Goal: Task Accomplishment & Management: Manage account settings

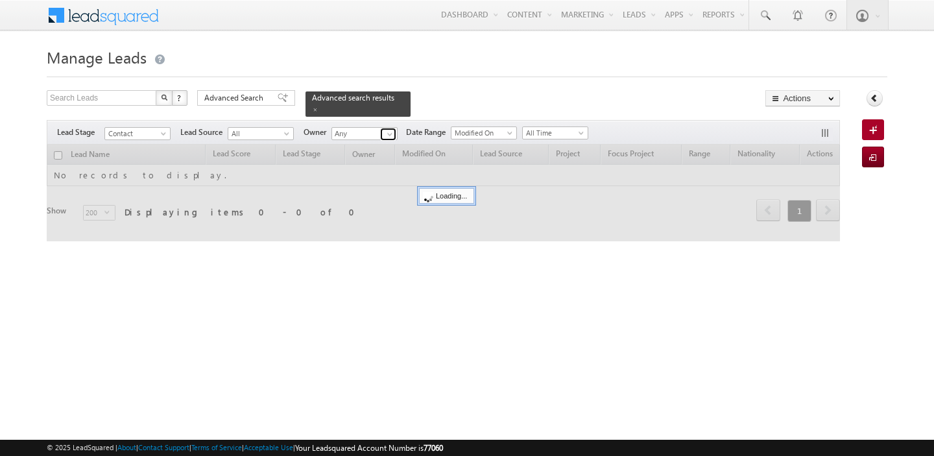
click at [388, 129] on span at bounding box center [390, 134] width 10 height 10
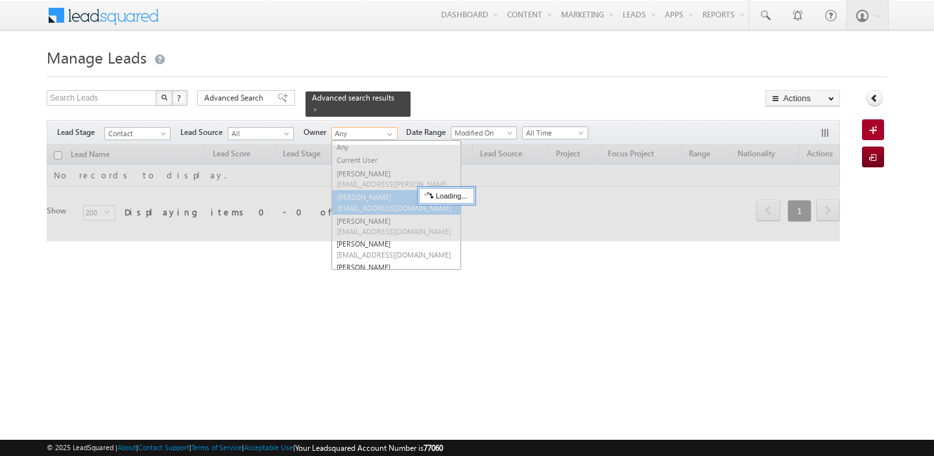
click at [380, 203] on span "[EMAIL_ADDRESS][DOMAIN_NAME]" at bounding box center [395, 208] width 117 height 10
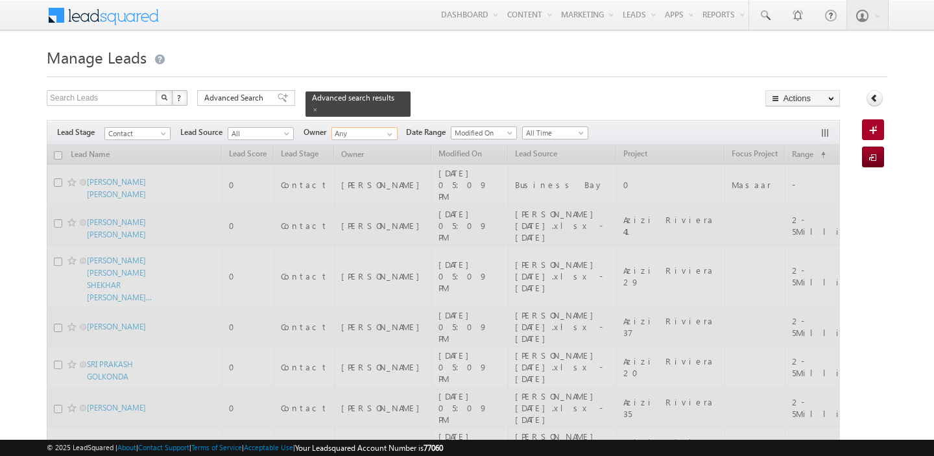
type input "[PERSON_NAME]"
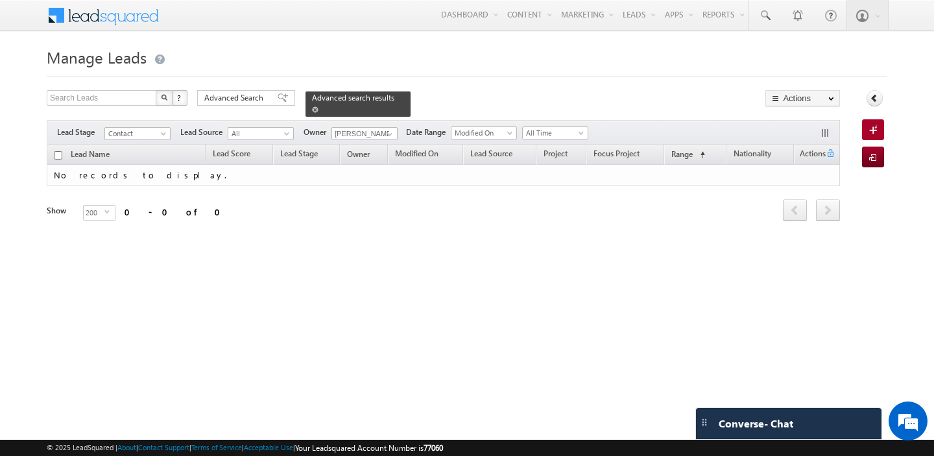
click at [319, 106] on span at bounding box center [315, 109] width 6 height 6
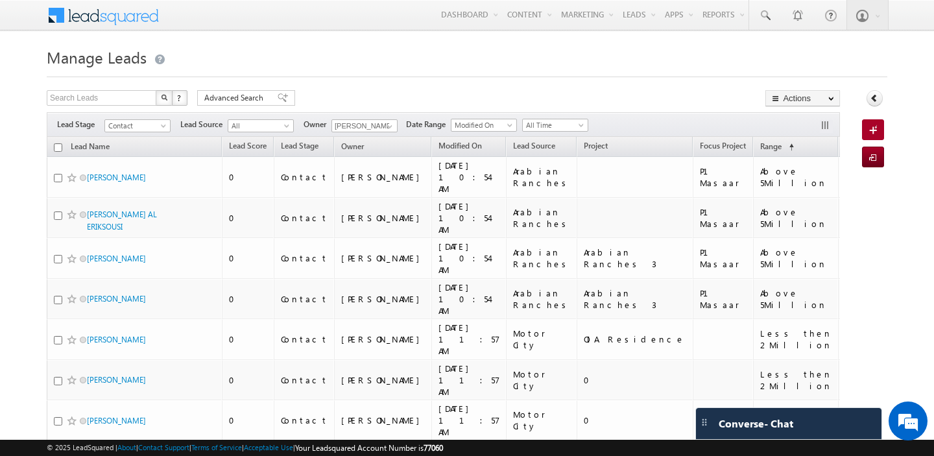
click at [56, 150] on input "checkbox" at bounding box center [58, 147] width 8 height 8
checkbox input "true"
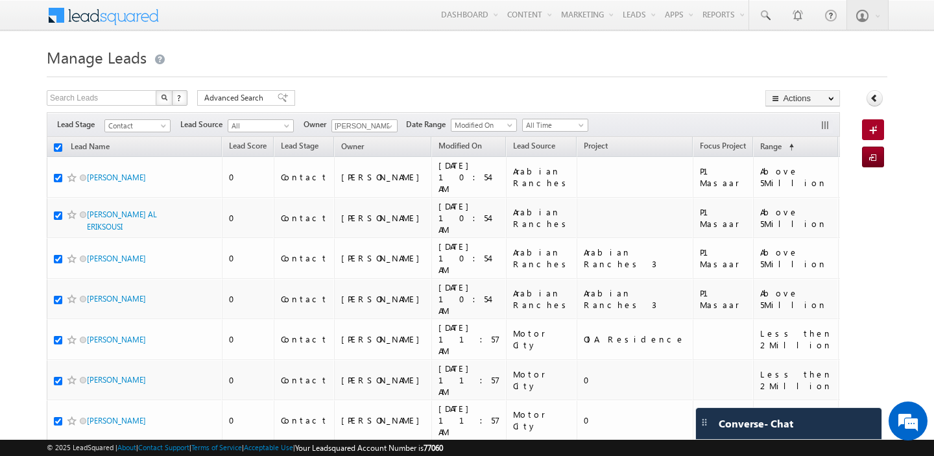
checkbox input "true"
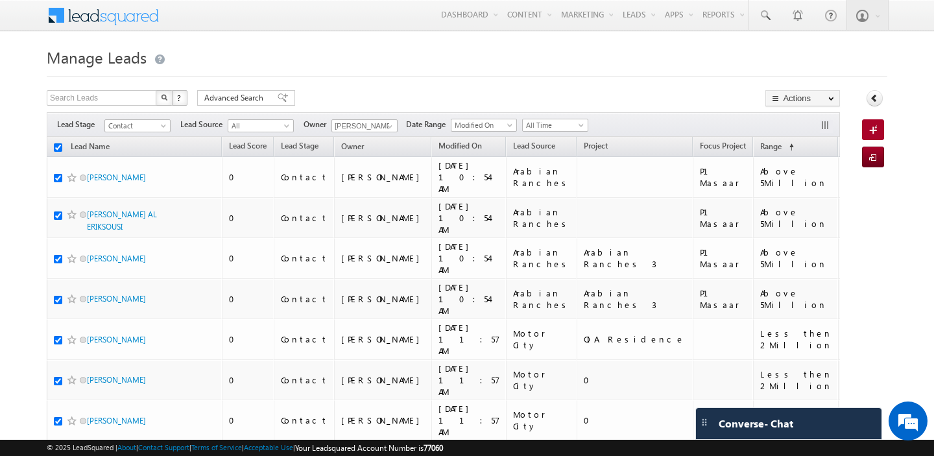
checkbox input "true"
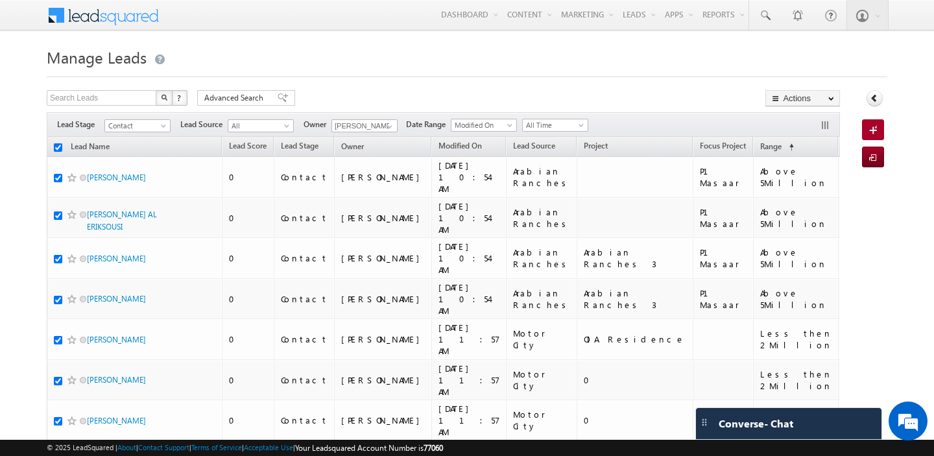
checkbox input "true"
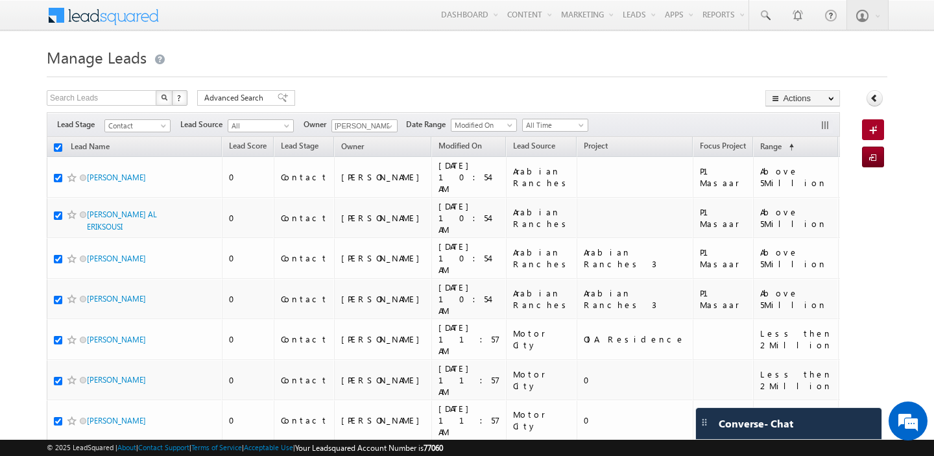
checkbox input "true"
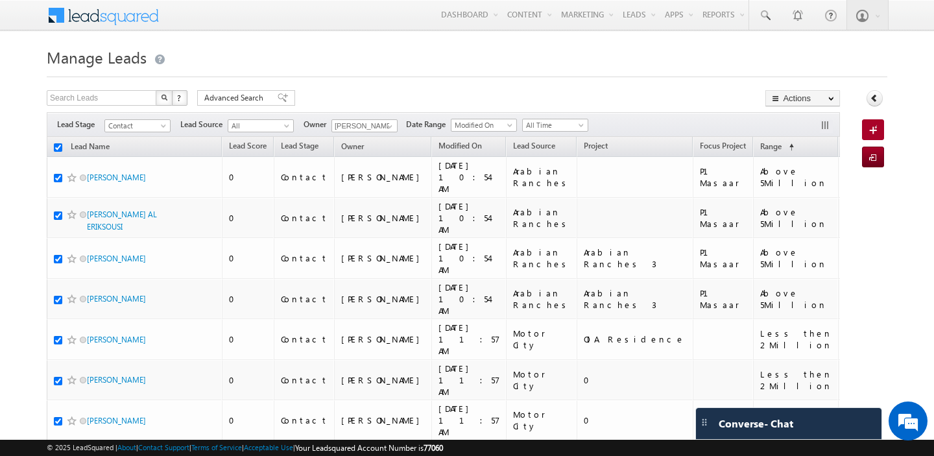
checkbox input "true"
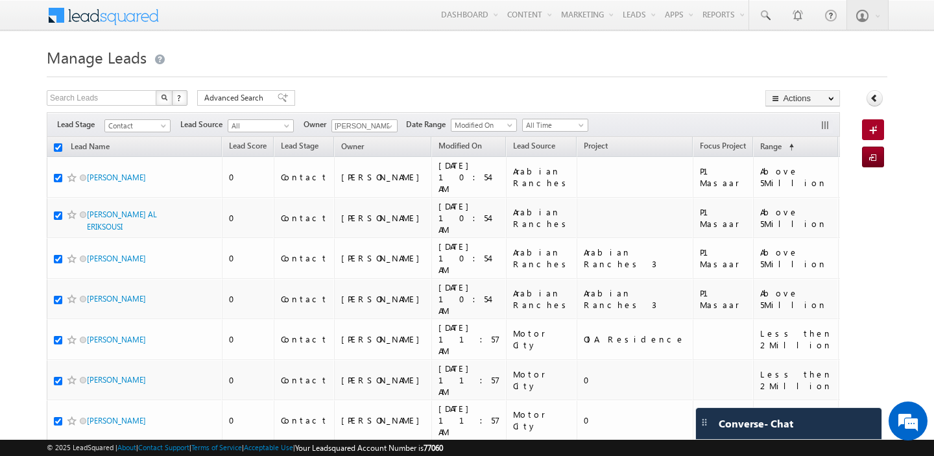
checkbox input "true"
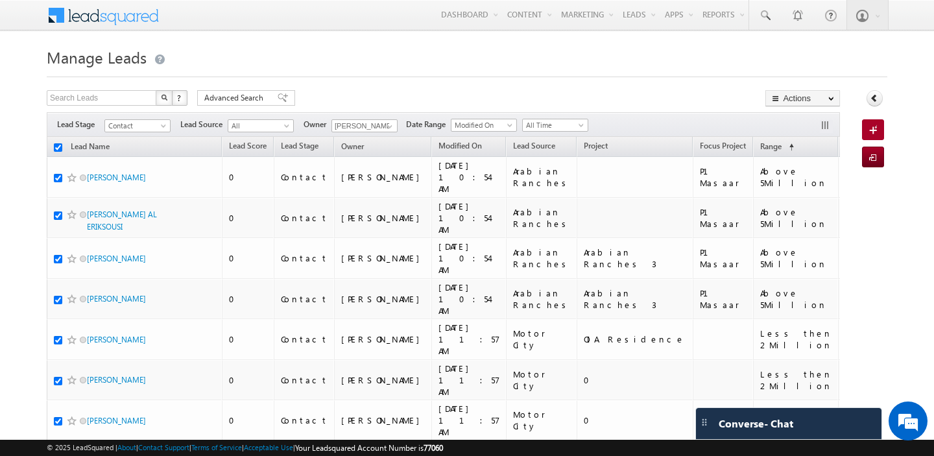
checkbox input "true"
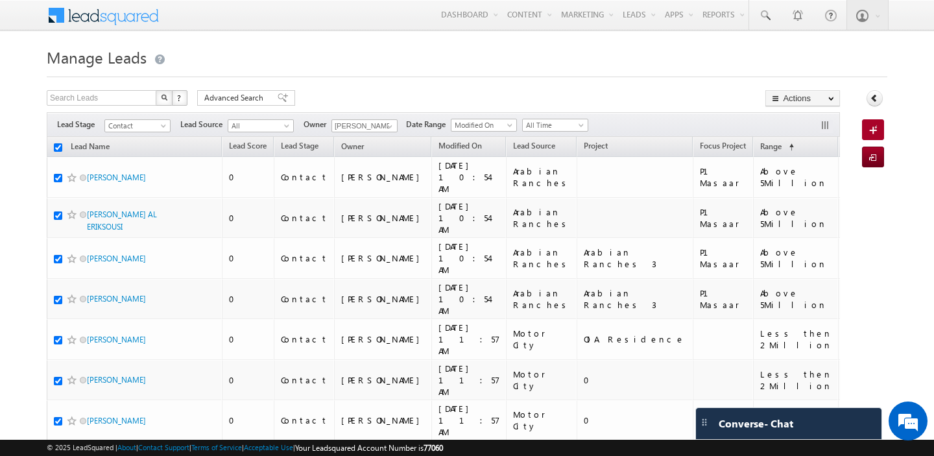
checkbox input "true"
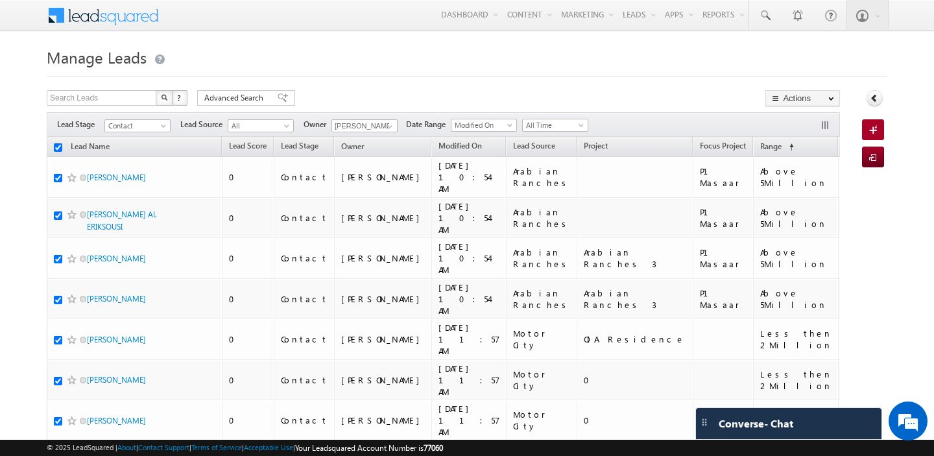
checkbox input "true"
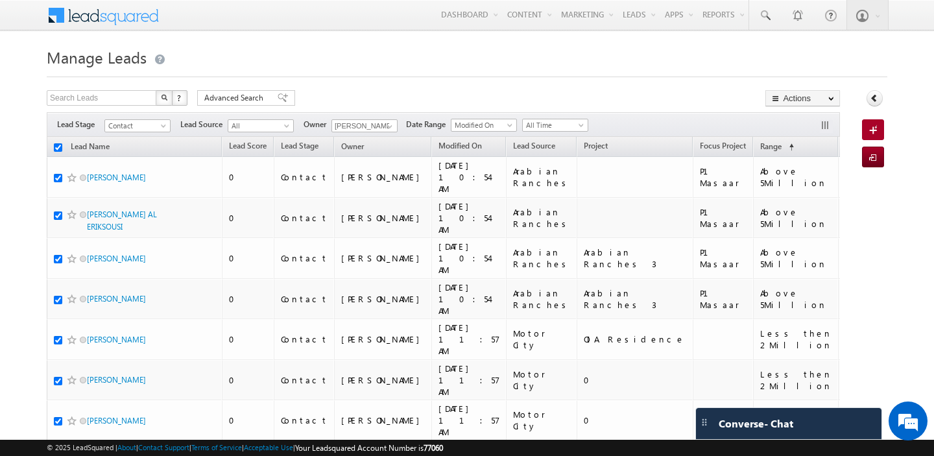
checkbox input "true"
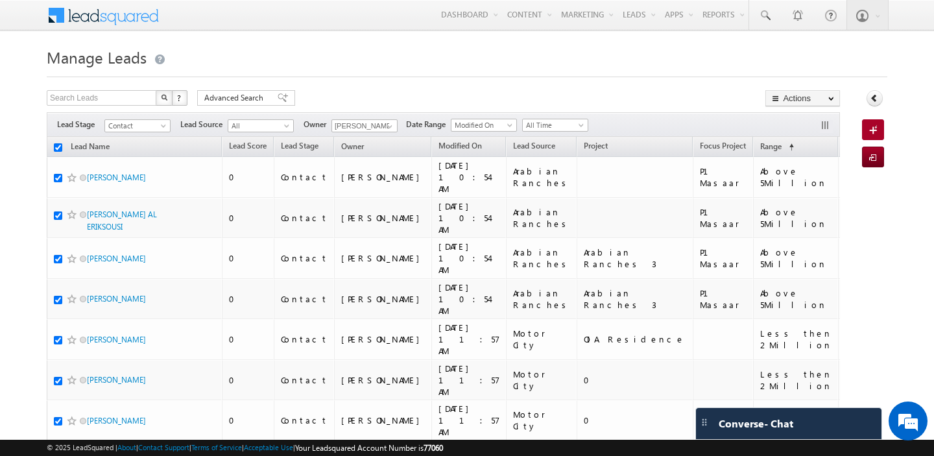
checkbox input "true"
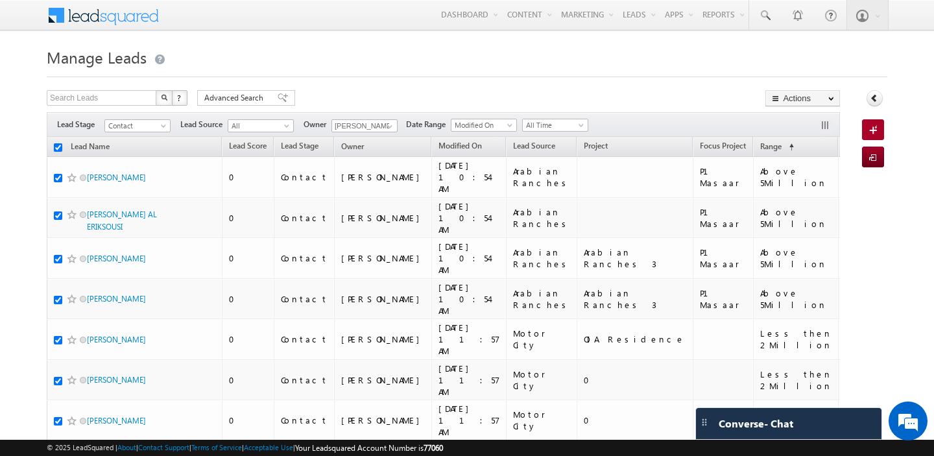
checkbox input "true"
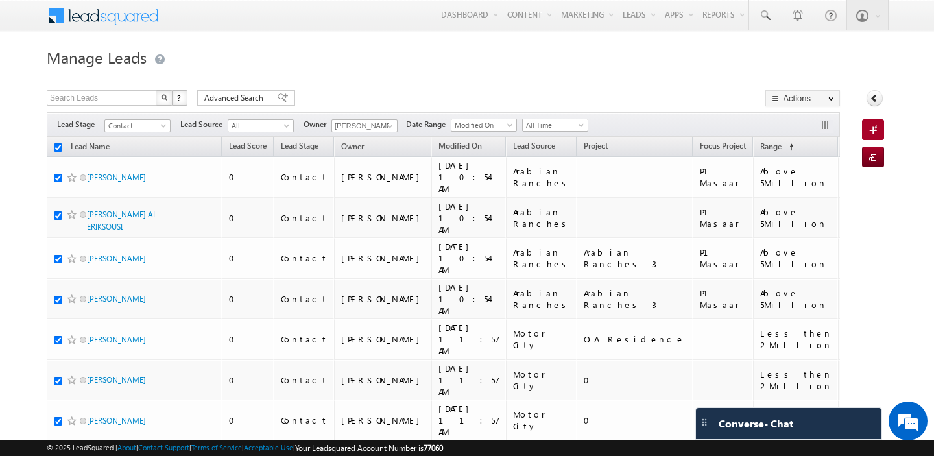
checkbox input "true"
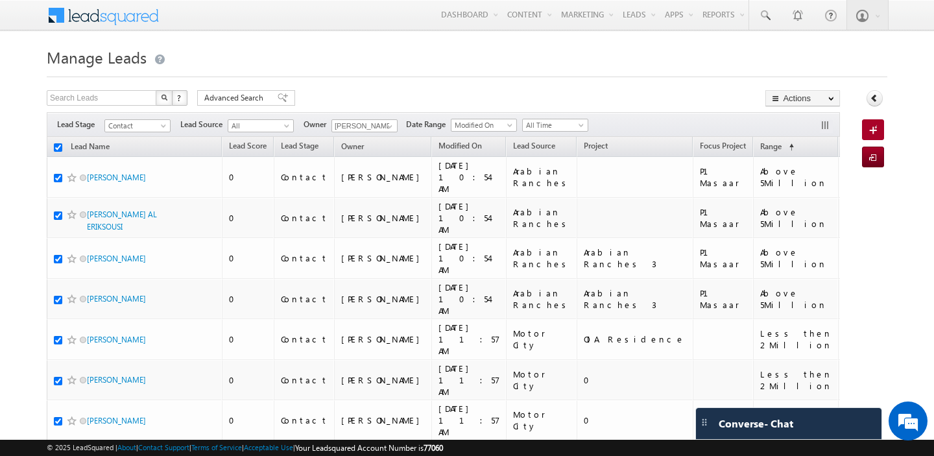
checkbox input "true"
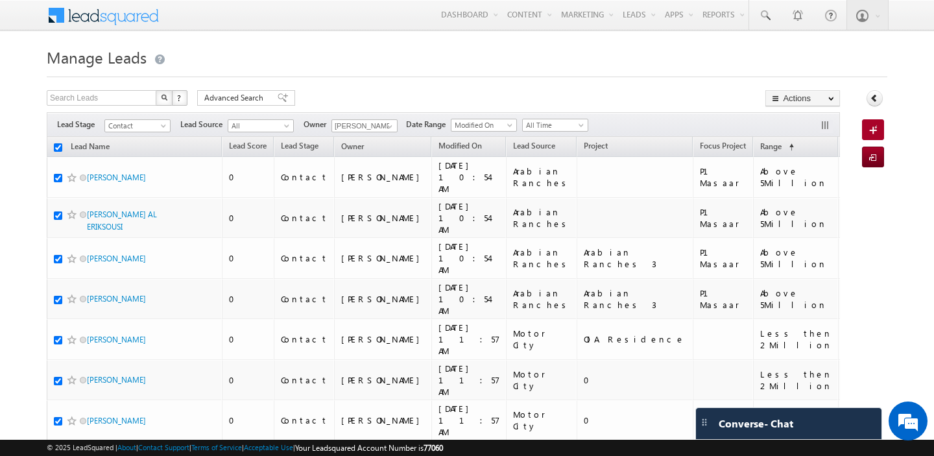
checkbox input "true"
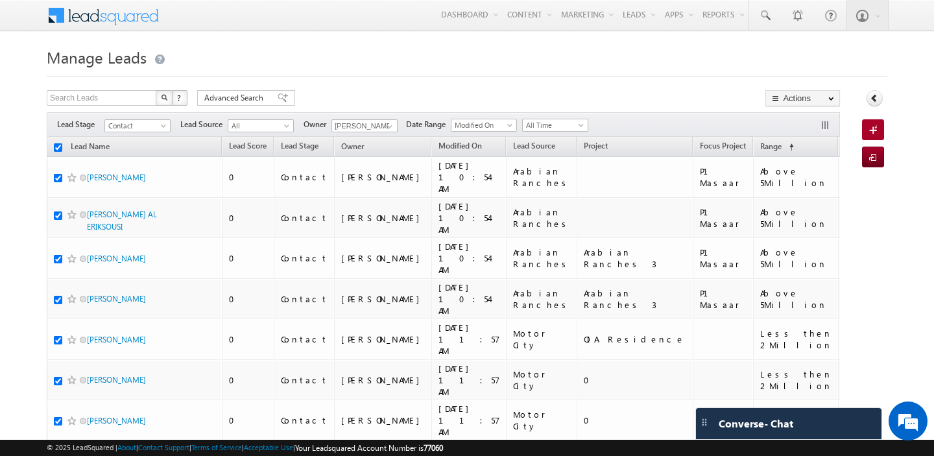
checkbox input "true"
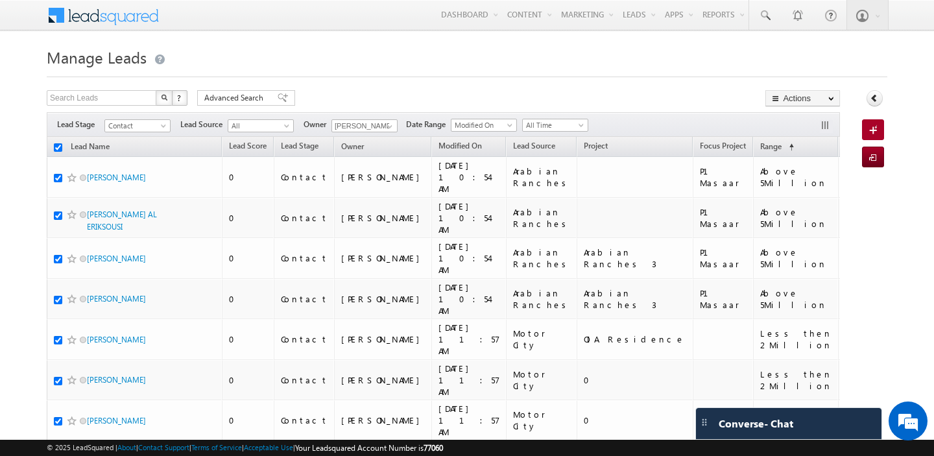
checkbox input "true"
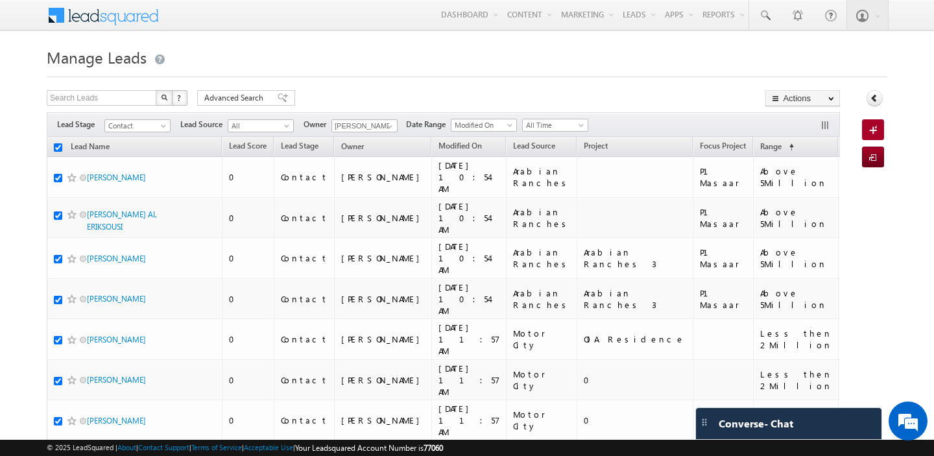
checkbox input "true"
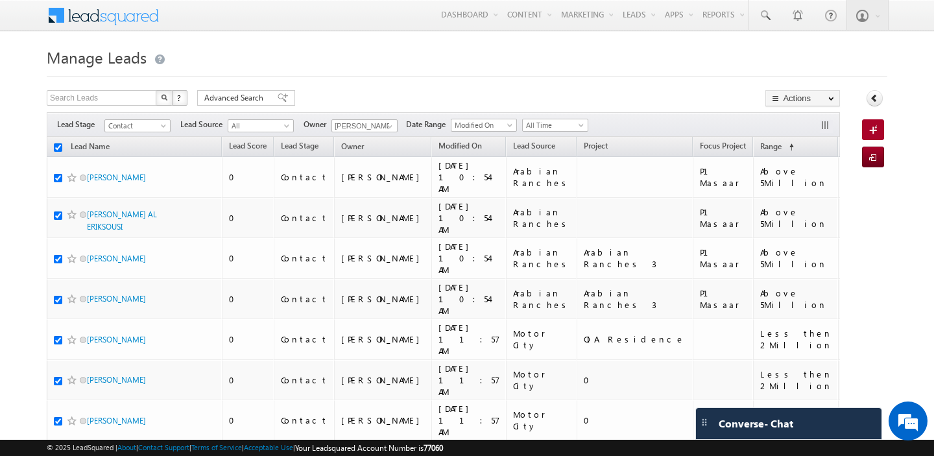
checkbox input "true"
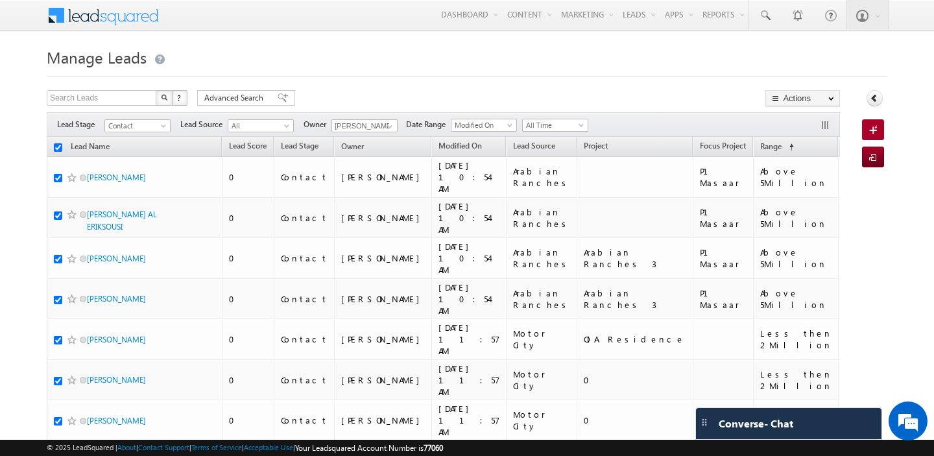
checkbox input "true"
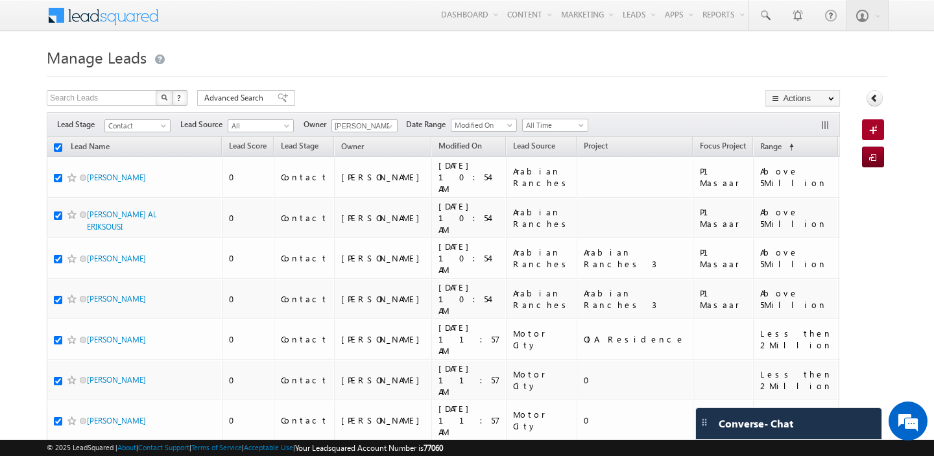
checkbox input "true"
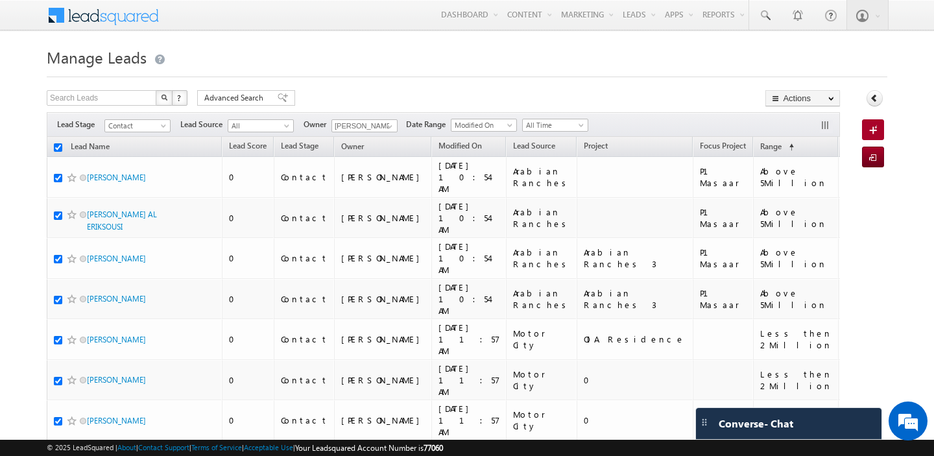
checkbox input "true"
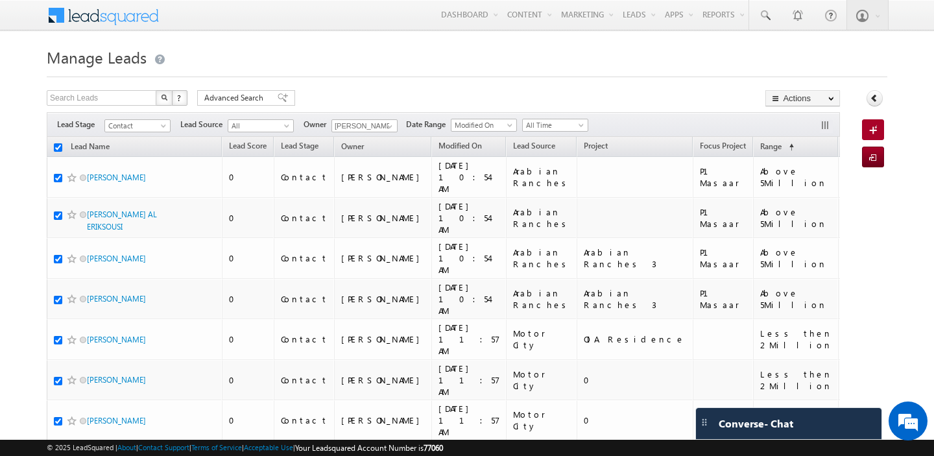
checkbox input "true"
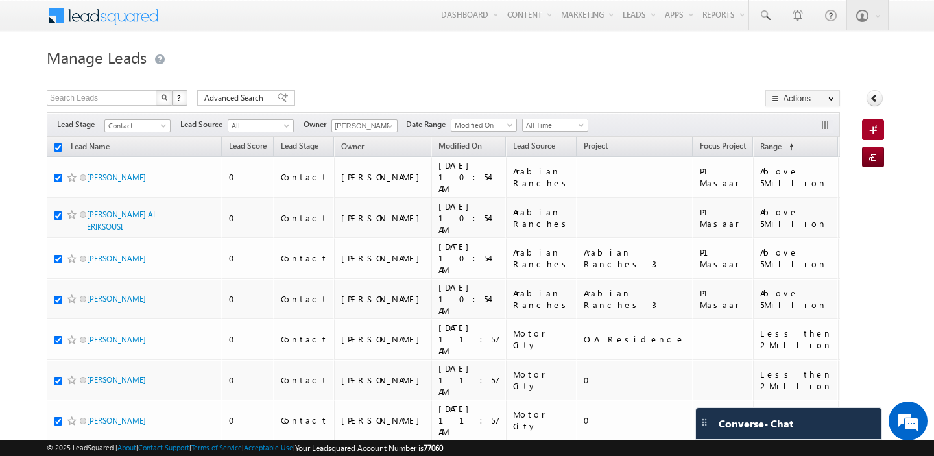
checkbox input "true"
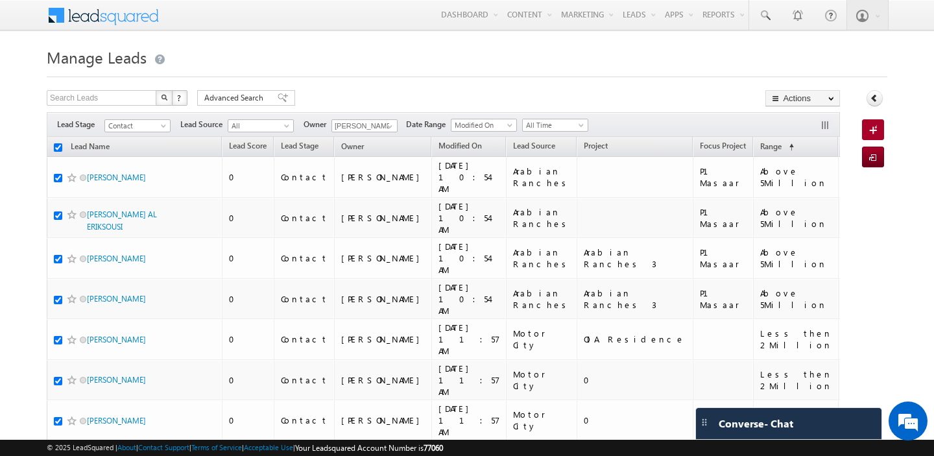
checkbox input "true"
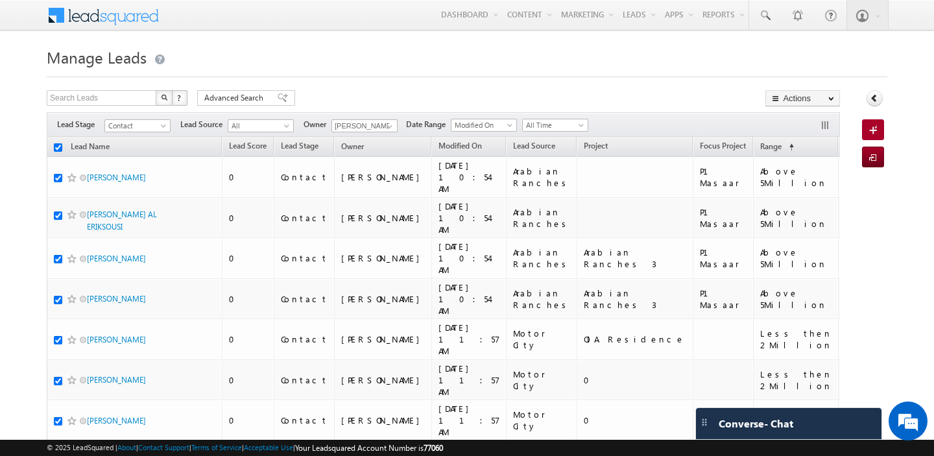
checkbox input "true"
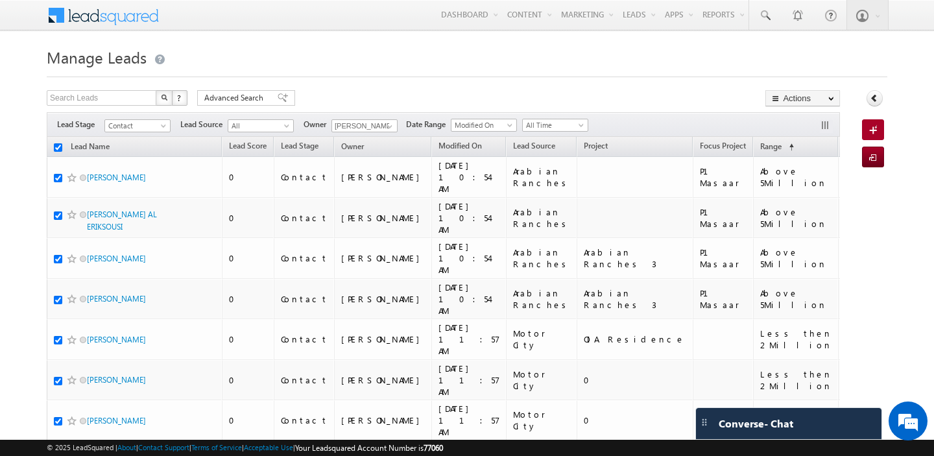
checkbox input "true"
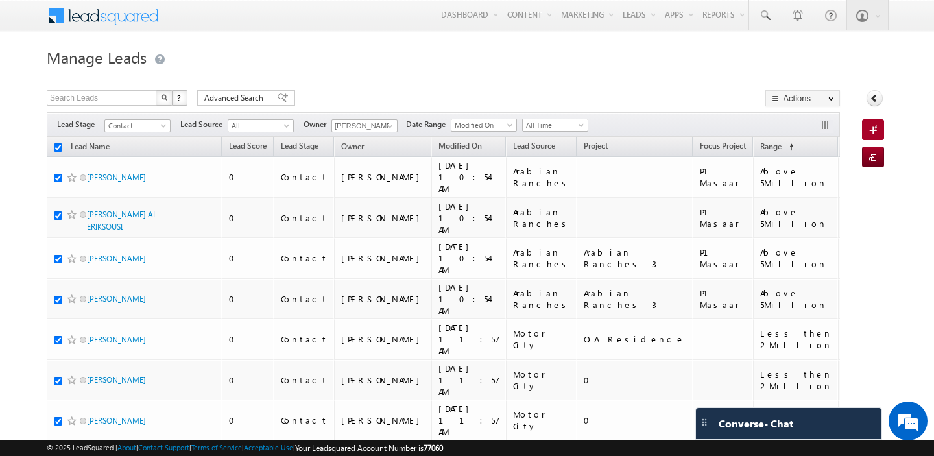
checkbox input "true"
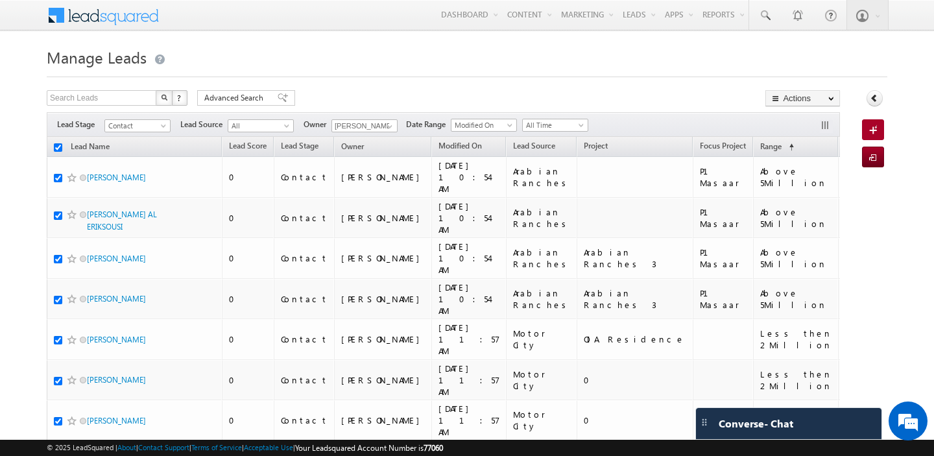
checkbox input "true"
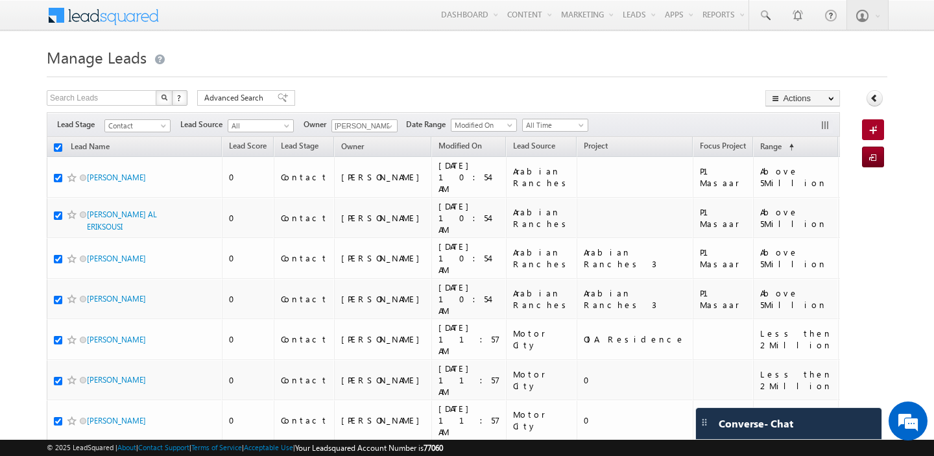
checkbox input "true"
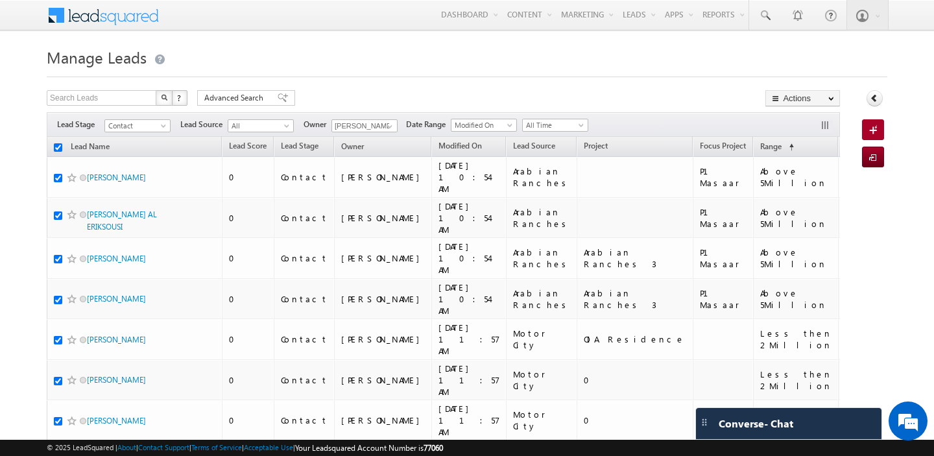
checkbox input "true"
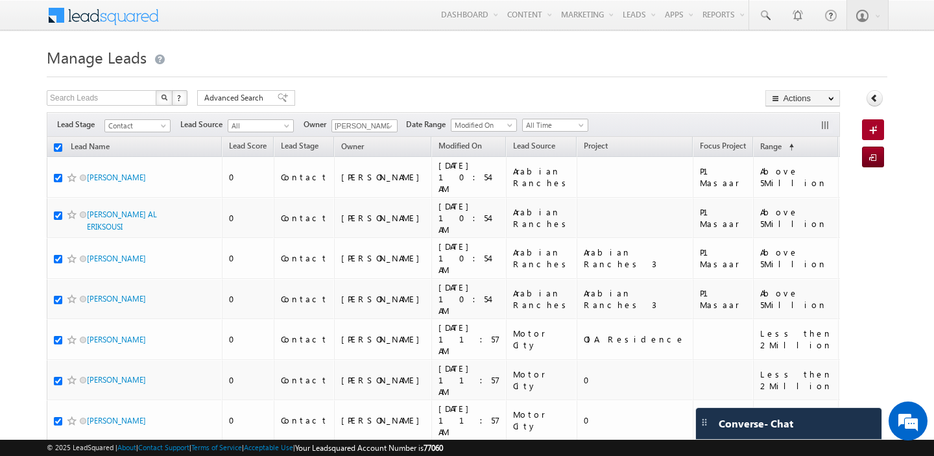
checkbox input "true"
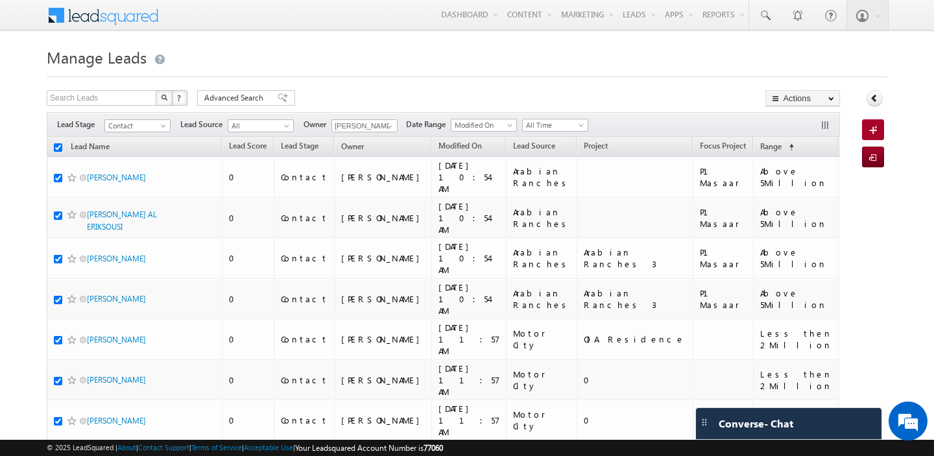
checkbox input "true"
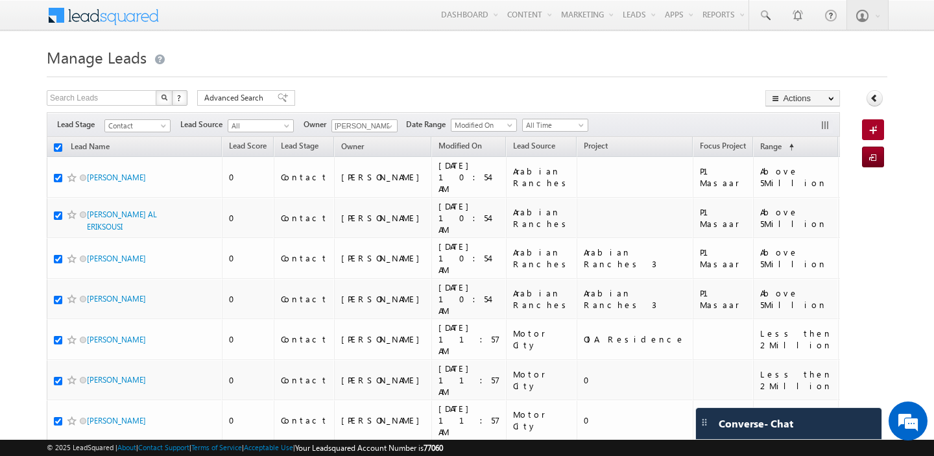
checkbox input "true"
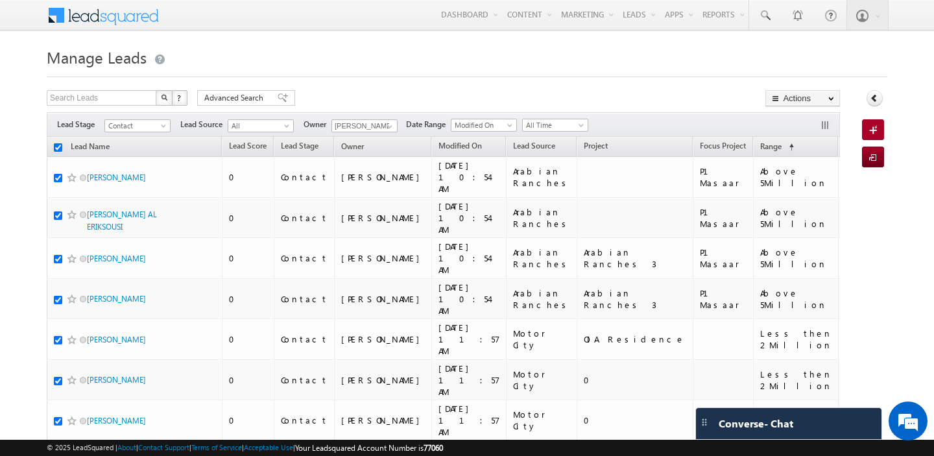
checkbox input "true"
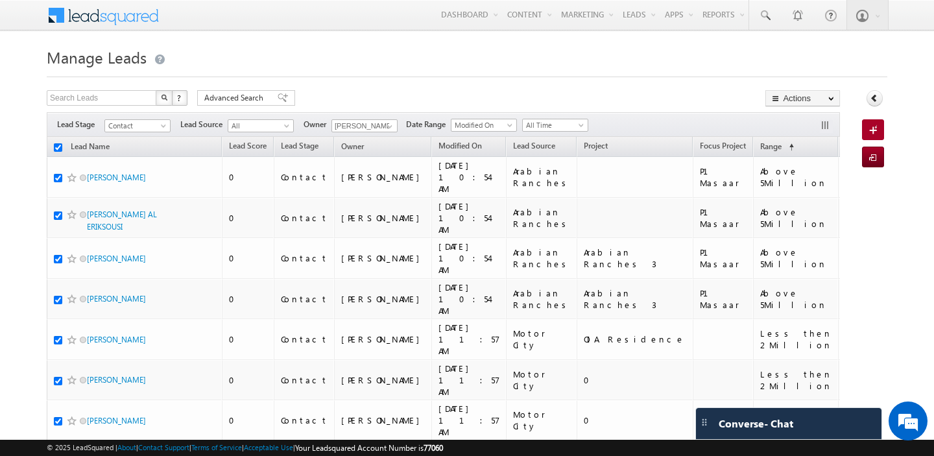
checkbox input "true"
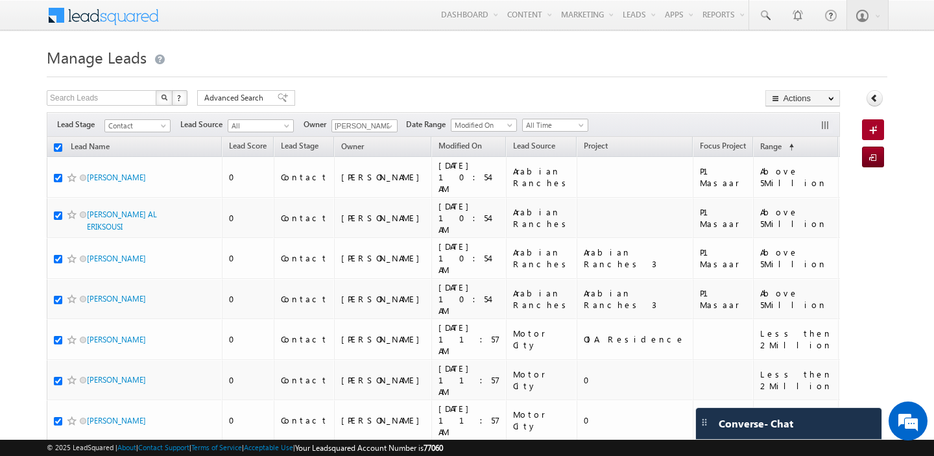
checkbox input "true"
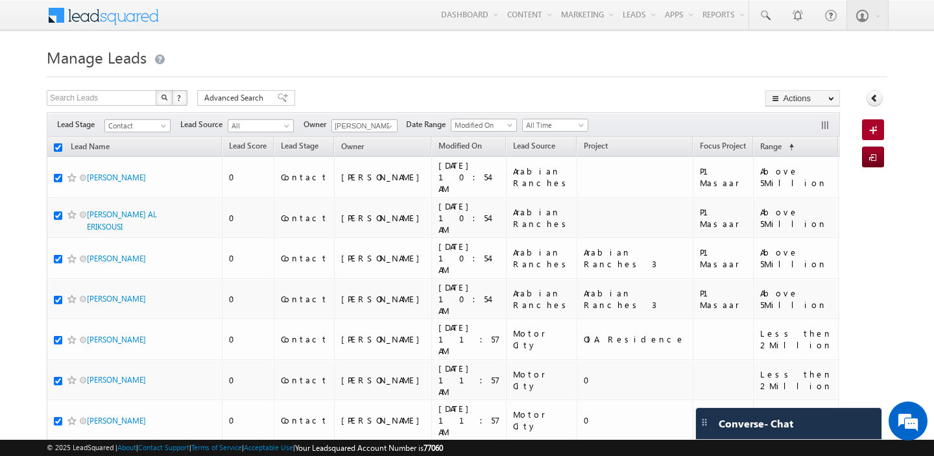
checkbox input "true"
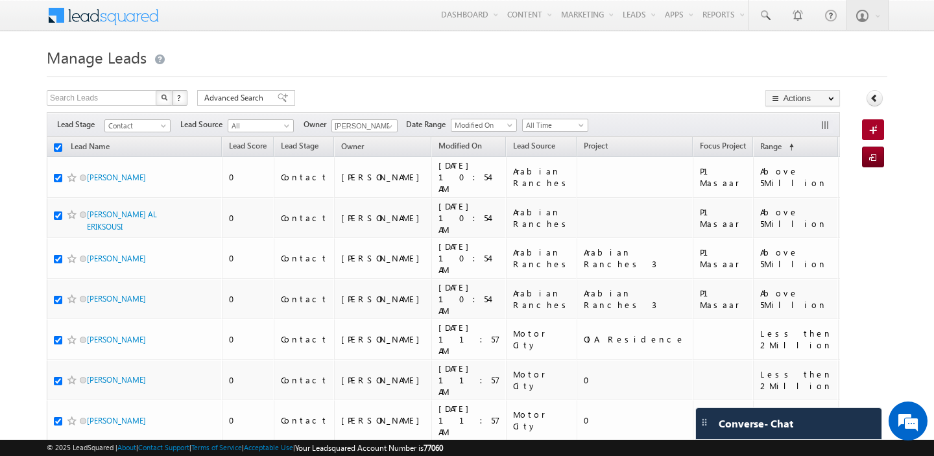
checkbox input "true"
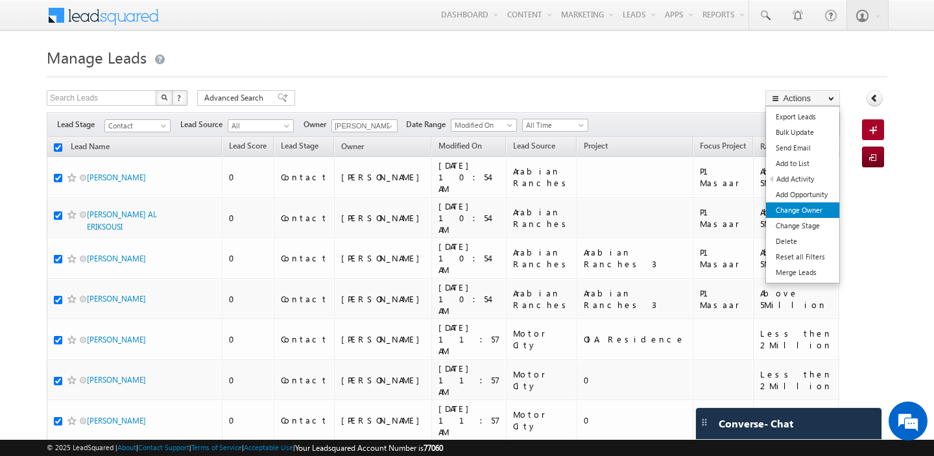
click at [799, 204] on link "Change Owner" at bounding box center [802, 210] width 73 height 16
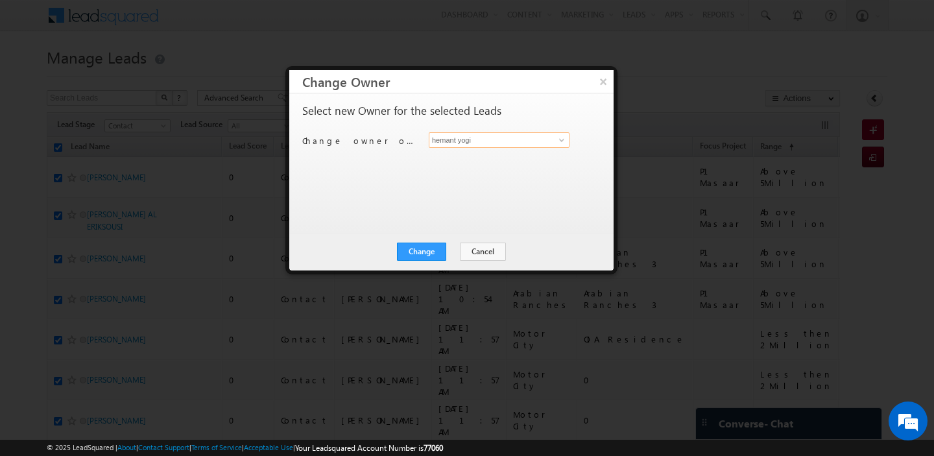
click at [516, 134] on input "hemant yogi" at bounding box center [499, 140] width 141 height 16
click at [498, 151] on link "[PERSON_NAME] [PERSON_NAME][EMAIL_ADDRESS][DOMAIN_NAME]" at bounding box center [499, 160] width 141 height 25
click at [430, 243] on button "Change" at bounding box center [421, 252] width 49 height 18
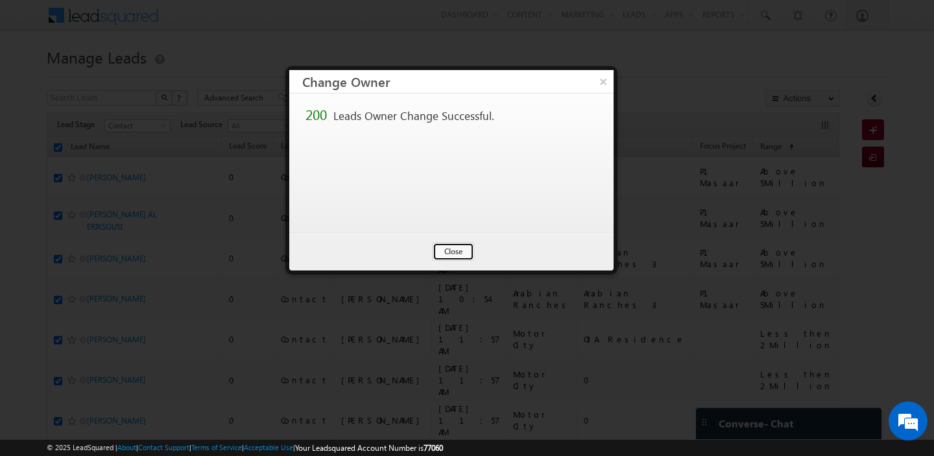
click at [461, 249] on button "Close" at bounding box center [454, 252] width 42 height 18
